Goal: Information Seeking & Learning: Learn about a topic

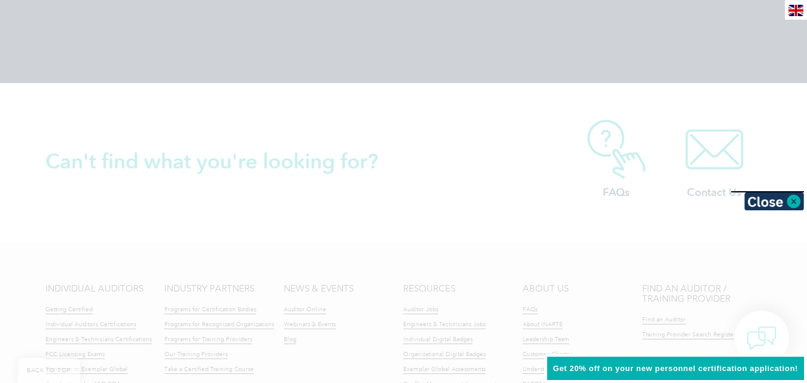
scroll to position [2896, 0]
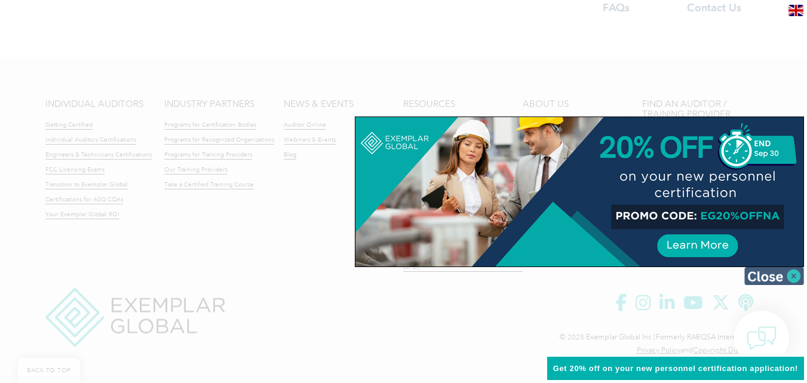
click at [795, 275] on img at bounding box center [774, 276] width 60 height 18
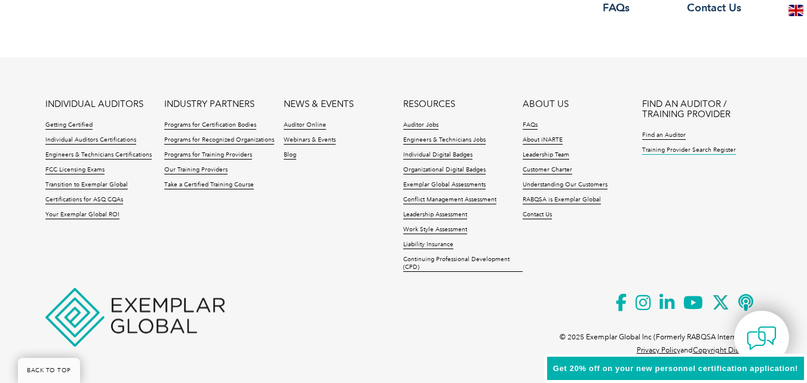
click at [717, 152] on link "Training Provider Search Register" at bounding box center [689, 150] width 94 height 8
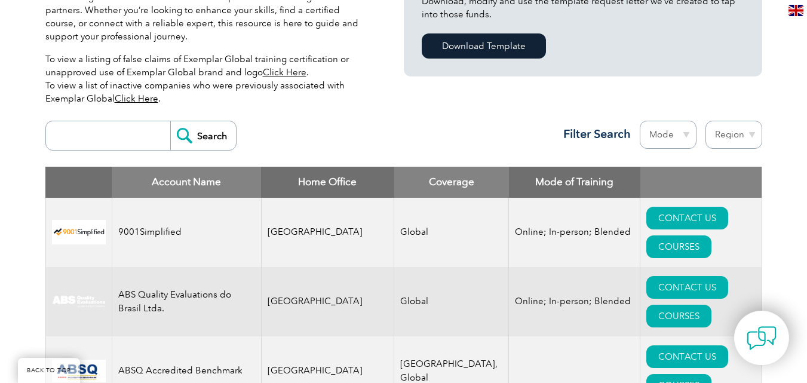
scroll to position [382, 0]
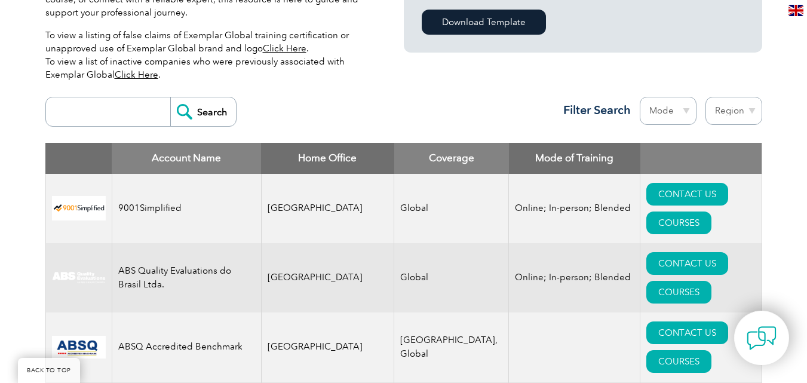
click at [104, 100] on input "search" at bounding box center [111, 111] width 118 height 29
type input "1925281"
click at [205, 112] on input "Search" at bounding box center [203, 111] width 66 height 29
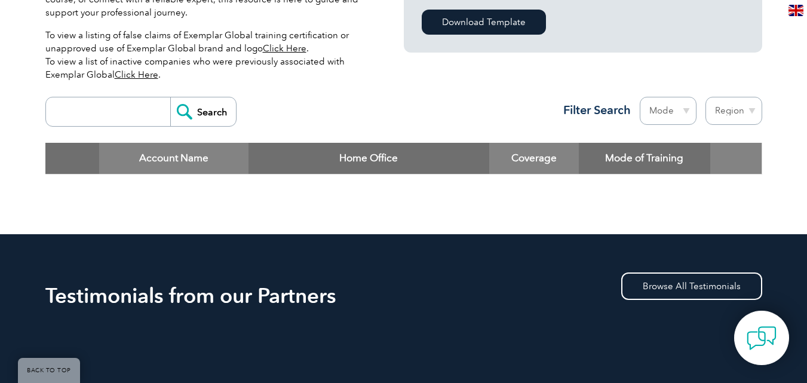
scroll to position [358, 0]
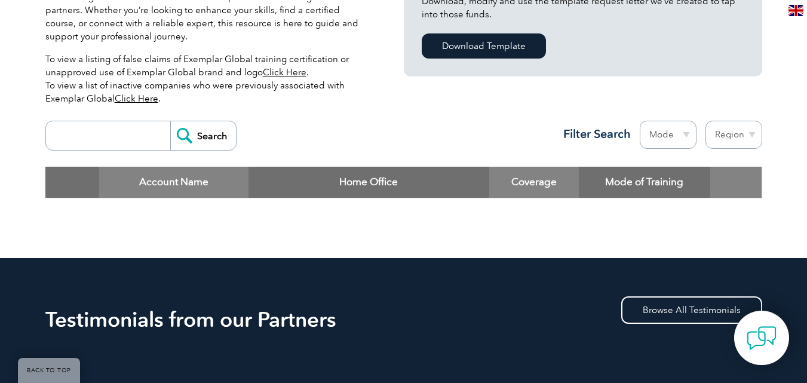
click at [689, 137] on select "Mode Online In-person Blended" at bounding box center [668, 135] width 57 height 28
select select "In-person"
click at [640, 121] on select "Mode Online In-person Blended" at bounding box center [668, 135] width 57 height 28
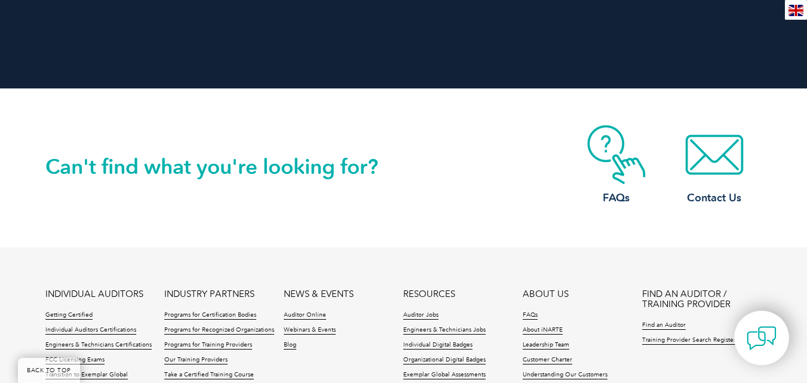
scroll to position [2896, 0]
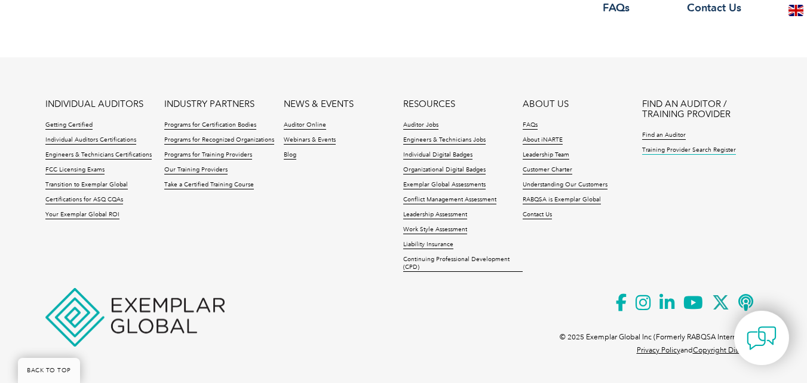
click at [710, 152] on link "Training Provider Search Register" at bounding box center [689, 150] width 94 height 8
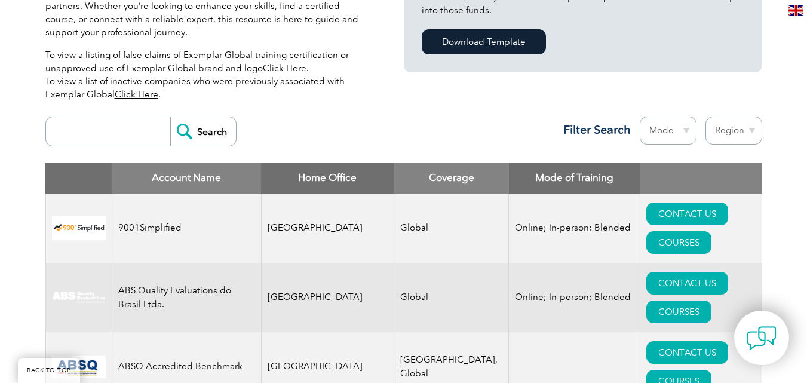
scroll to position [339, 0]
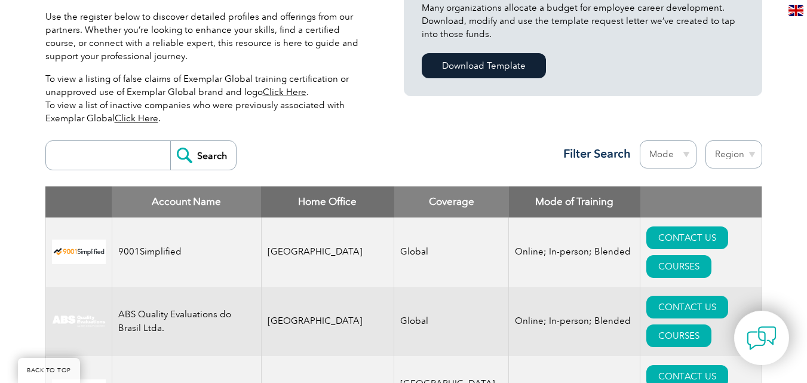
click at [758, 154] on select "Region Australia Bahrain Bangladesh Brazil Canada Colombia Dominican Republic E…" at bounding box center [734, 154] width 57 height 28
select select "[GEOGRAPHIC_DATA]"
click at [706, 140] on select "Region Australia Bahrain Bangladesh Brazil Canada Colombia Dominican Republic E…" at bounding box center [734, 154] width 57 height 28
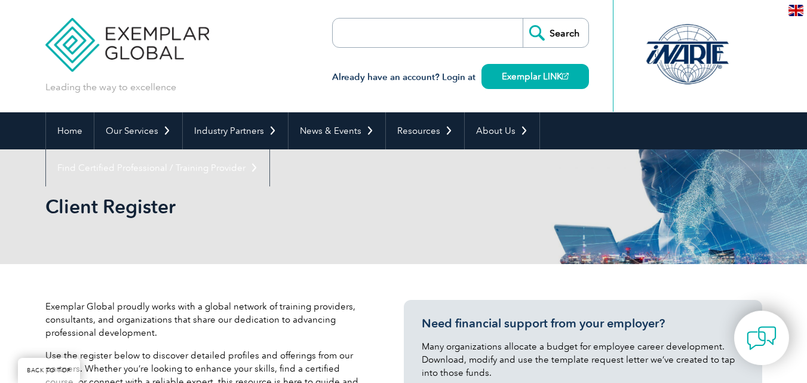
select select "[GEOGRAPHIC_DATA]"
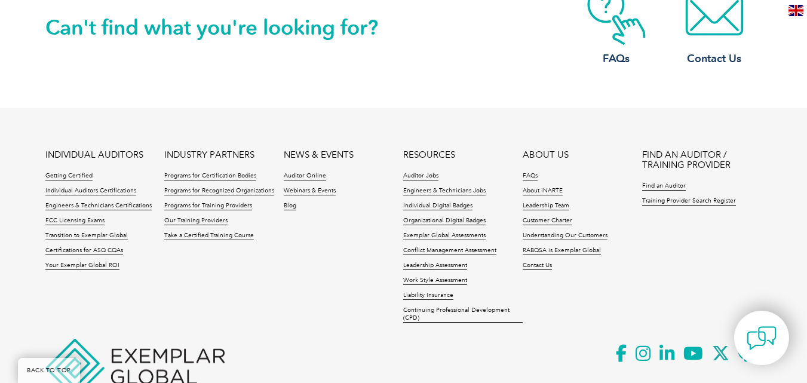
scroll to position [1578, 0]
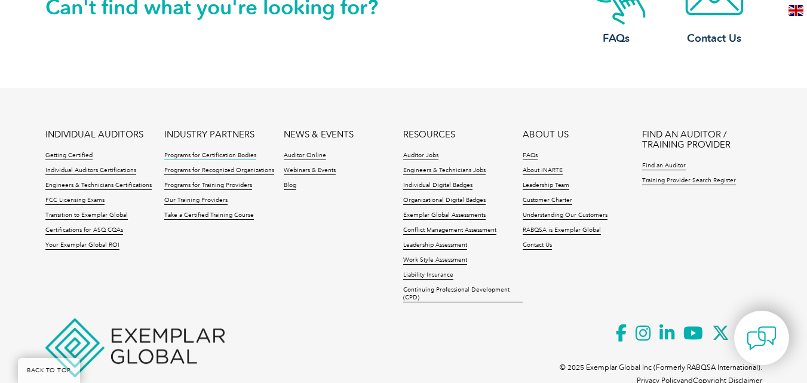
click at [229, 160] on link "Programs for Certification Bodies" at bounding box center [210, 156] width 92 height 8
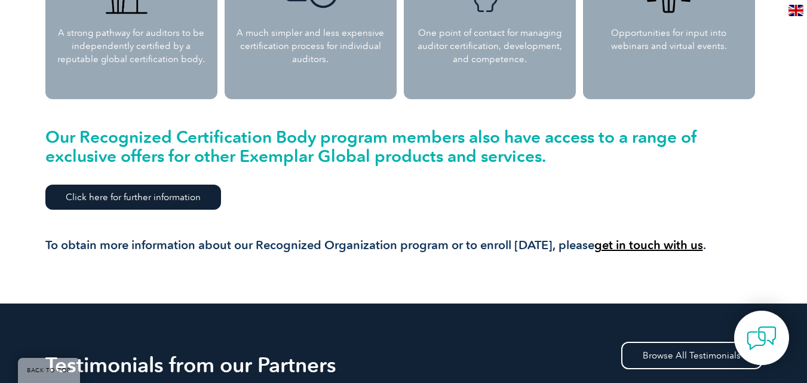
scroll to position [1269, 0]
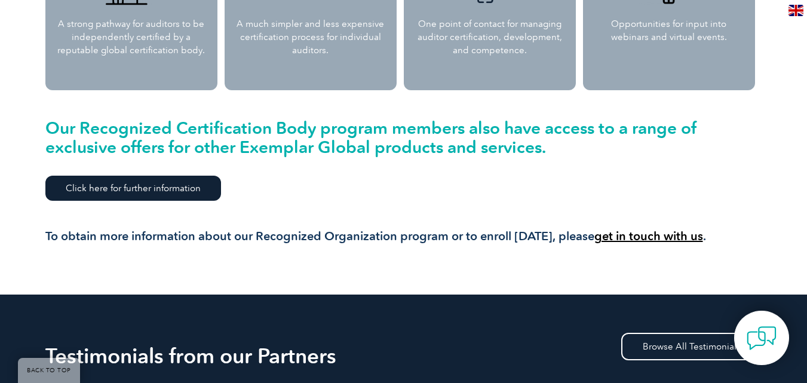
click at [179, 183] on link "Click here for further information" at bounding box center [133, 188] width 176 height 25
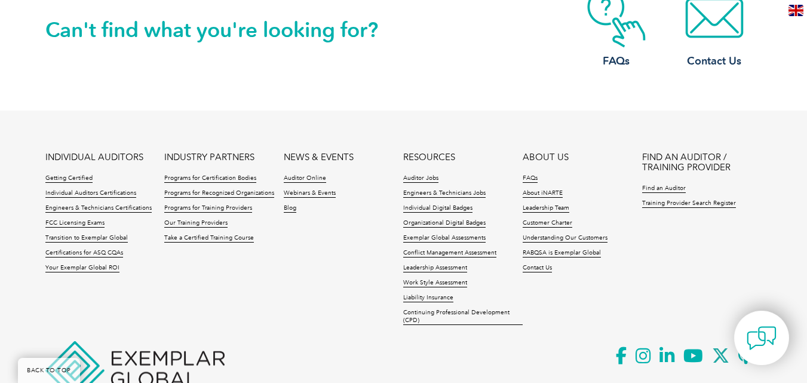
scroll to position [1621, 0]
